Goal: Check status

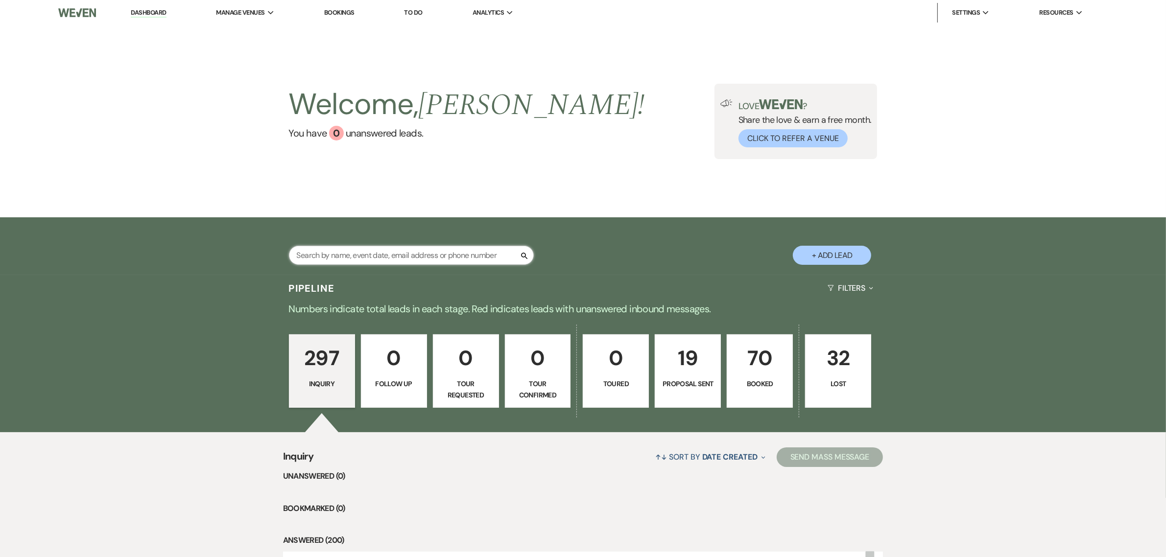
click at [381, 255] on input "text" at bounding box center [411, 255] width 245 height 19
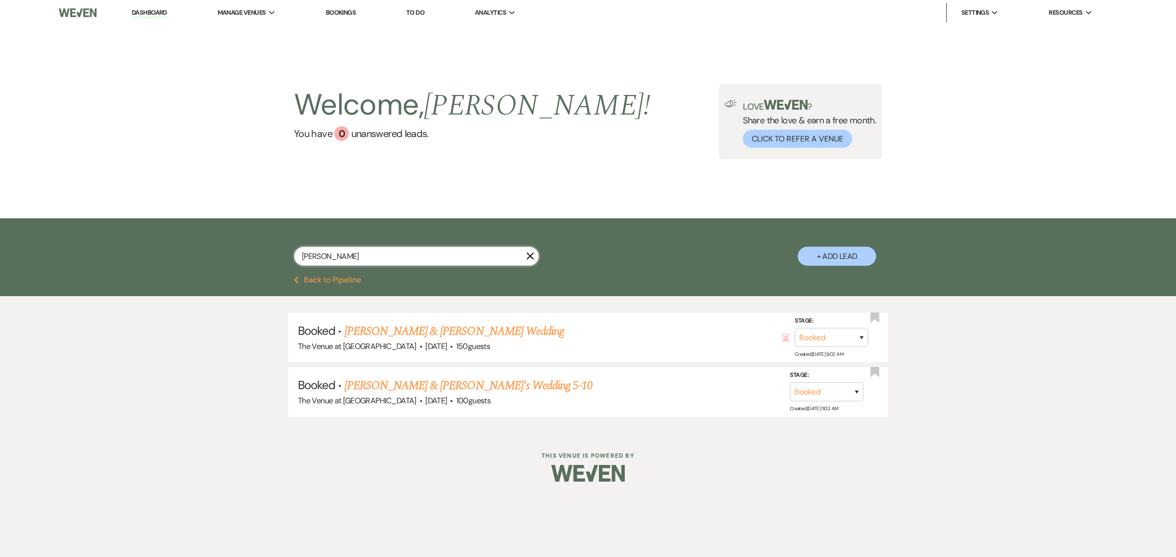
type input "[PERSON_NAME]"
click at [400, 383] on link "[PERSON_NAME] & [PERSON_NAME]'s Wedding 5-10" at bounding box center [468, 386] width 248 height 18
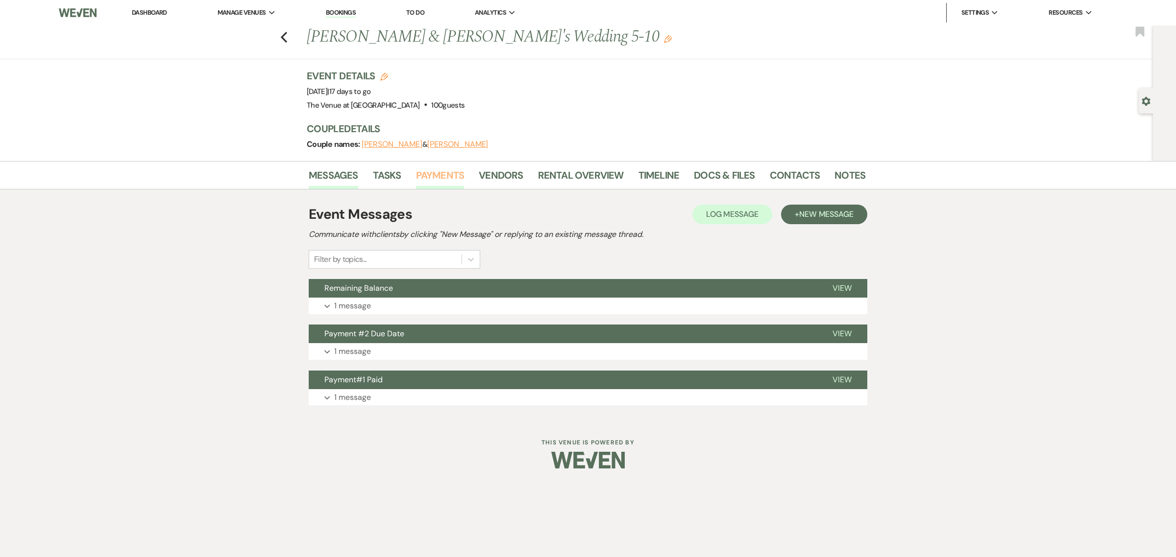
click at [449, 175] on link "Payments" at bounding box center [440, 179] width 48 height 22
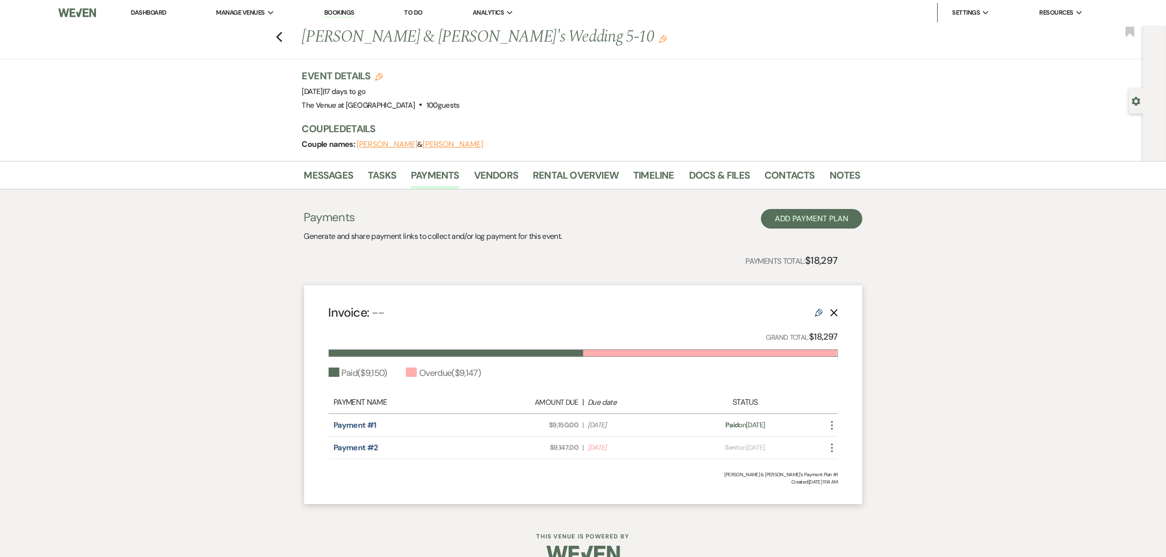
click at [970, 353] on div "Messages Tasks Payments Vendors Rental Overview Timeline Docs & Files Contacts …" at bounding box center [583, 337] width 1166 height 353
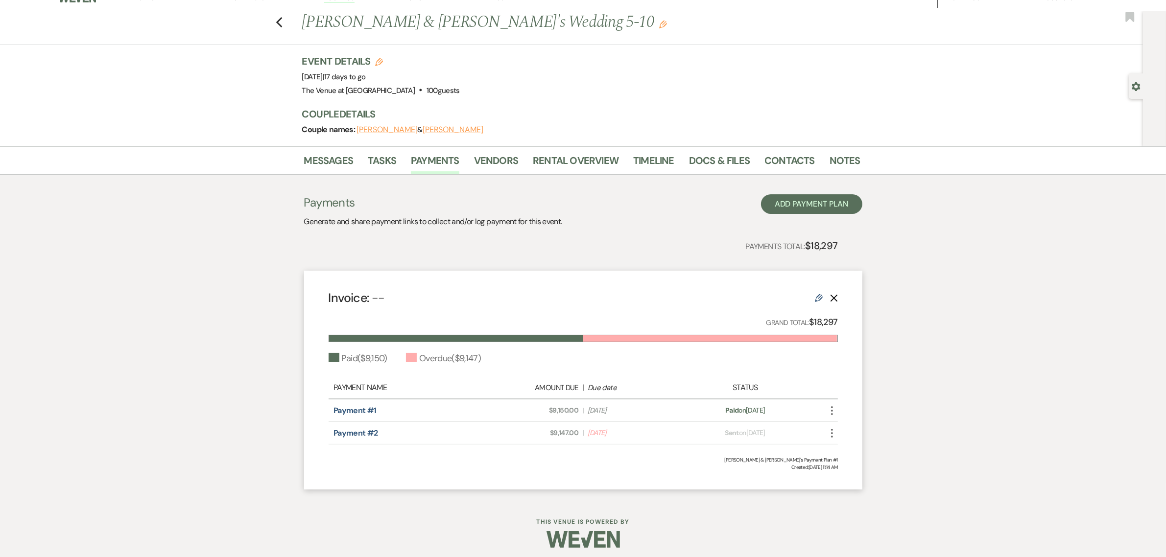
scroll to position [19, 0]
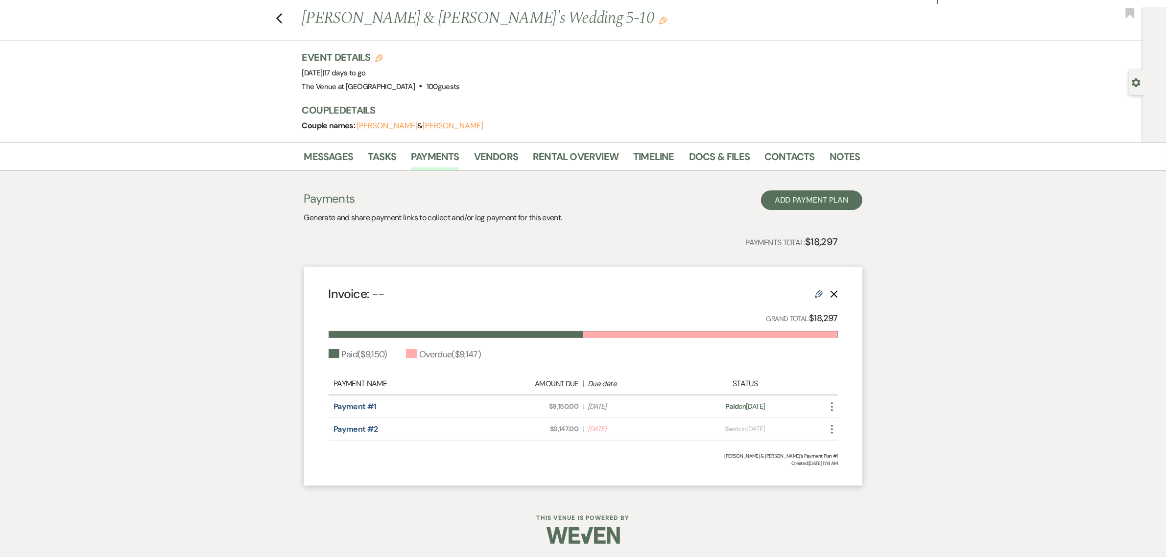
click at [995, 261] on div "Messages Tasks Payments Vendors Rental Overview Timeline Docs & Files Contacts …" at bounding box center [583, 319] width 1166 height 353
click at [997, 336] on div "Messages Tasks Payments Vendors Rental Overview Timeline Docs & Files Contacts …" at bounding box center [583, 319] width 1166 height 353
click at [1027, 390] on div "Messages Tasks Payments Vendors Rental Overview Timeline Docs & Files Contacts …" at bounding box center [583, 319] width 1166 height 353
click at [1078, 299] on div "Messages Tasks Payments Vendors Rental Overview Timeline Docs & Files Contacts …" at bounding box center [583, 319] width 1166 height 353
